Goal: Information Seeking & Learning: Check status

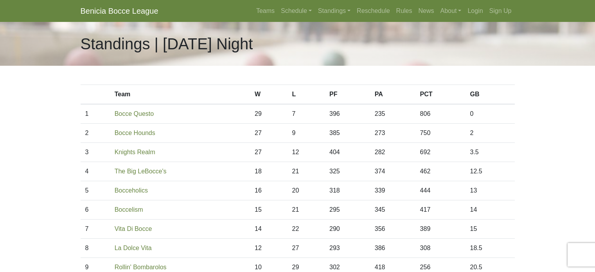
scroll to position [12, 0]
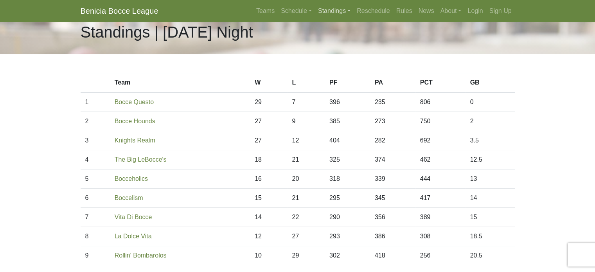
click at [325, 12] on link "Standings" at bounding box center [334, 11] width 39 height 16
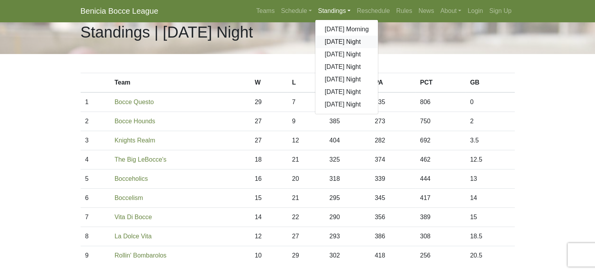
click at [330, 41] on link "[DATE] Night" at bounding box center [346, 42] width 63 height 13
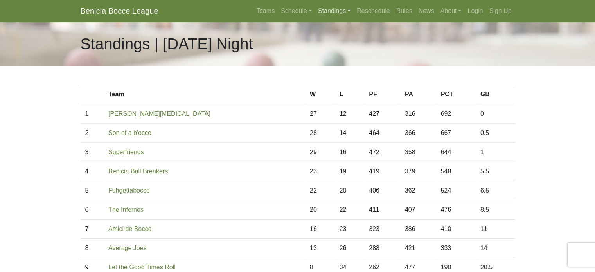
click at [336, 12] on link "Standings" at bounding box center [334, 11] width 39 height 16
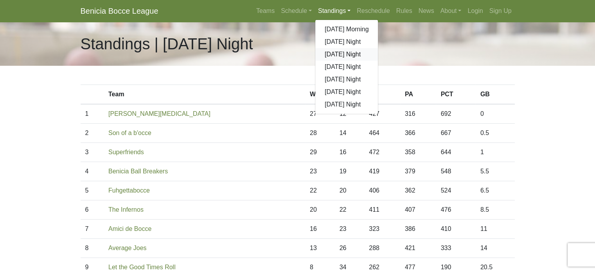
click at [339, 53] on link "[DATE] Night" at bounding box center [346, 54] width 63 height 13
